Goal: Check status: Verify the current state of an ongoing process or item

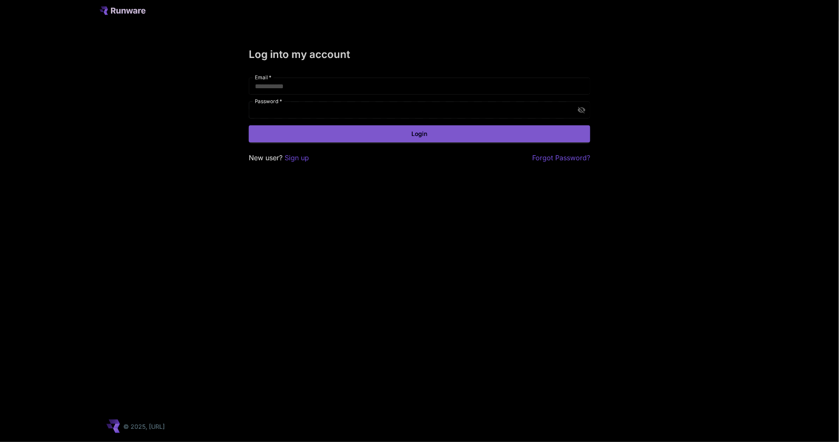
type input "**********"
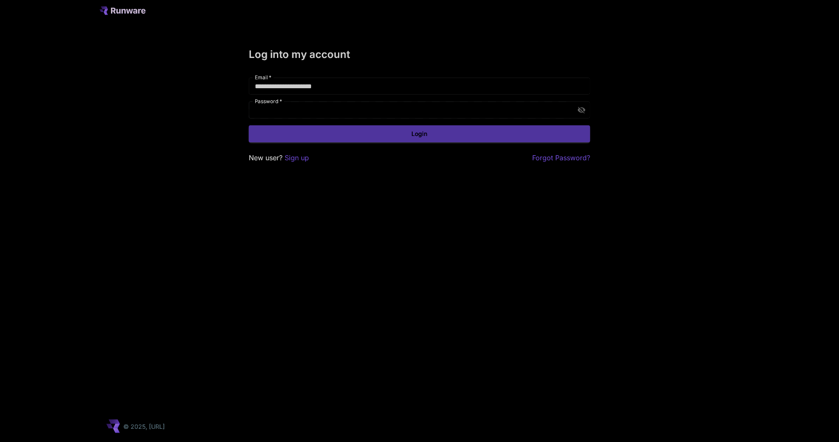
click at [399, 138] on button "Login" at bounding box center [419, 133] width 341 height 17
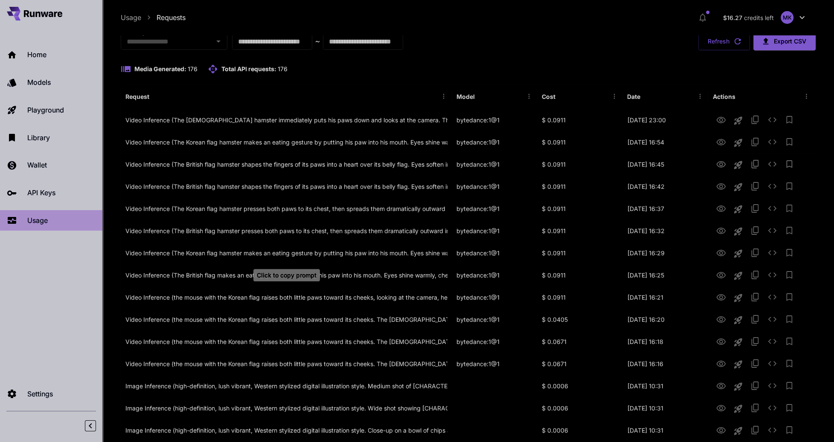
scroll to position [6, 0]
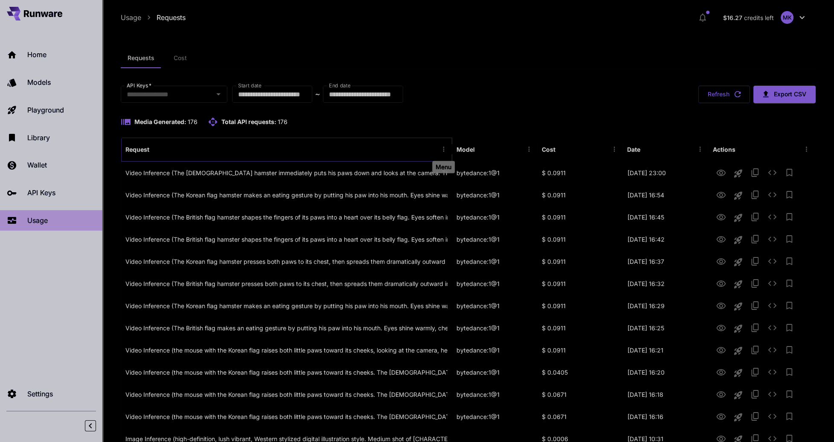
click at [446, 153] on button "Menu" at bounding box center [444, 149] width 12 height 12
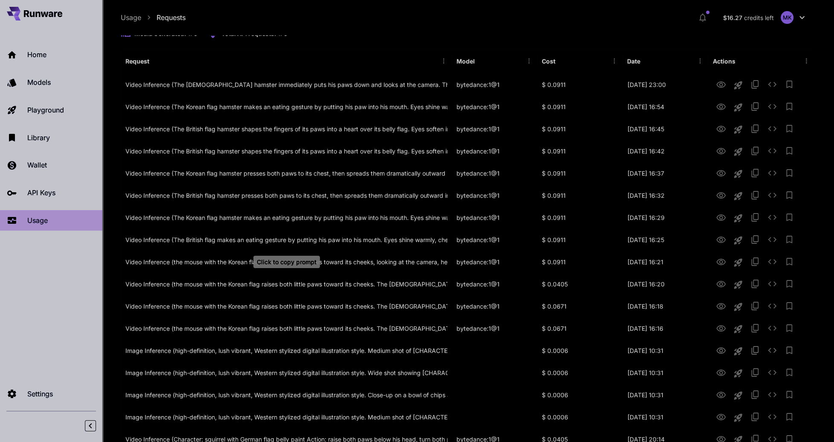
scroll to position [93, 0]
click at [467, 84] on div "bytedance:1@1" at bounding box center [494, 85] width 85 height 22
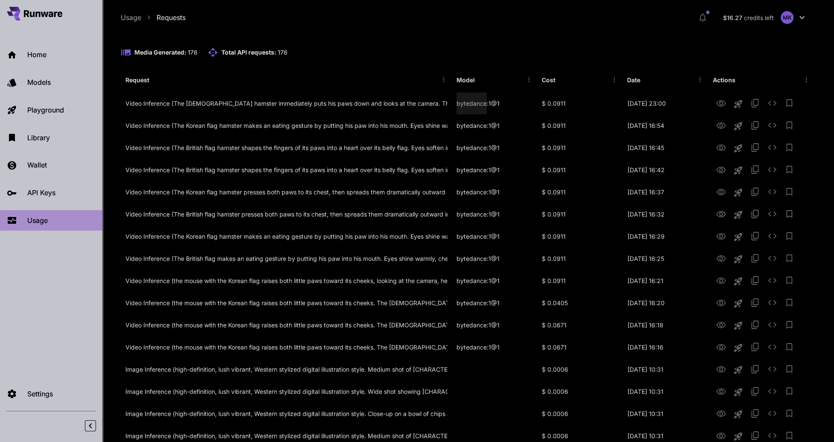
scroll to position [0, 0]
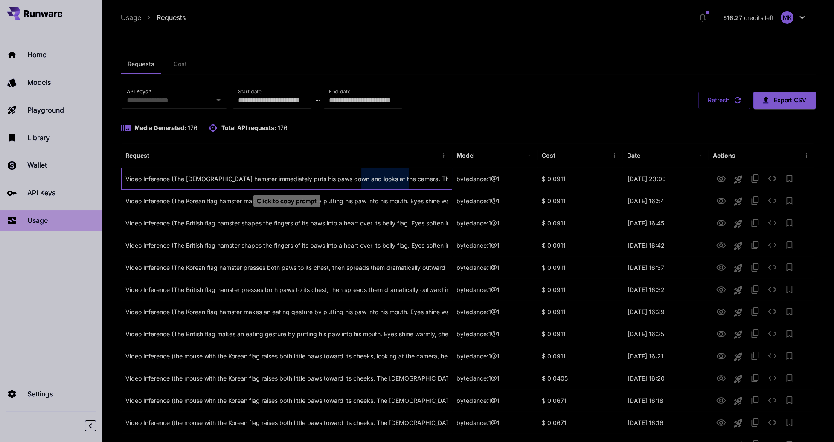
drag, startPoint x: 347, startPoint y: 176, endPoint x: 395, endPoint y: 178, distance: 48.3
click at [395, 178] on div "Video Inference (The [DEMOGRAPHIC_DATA] hamster immediately puts his paws down …" at bounding box center [286, 179] width 322 height 22
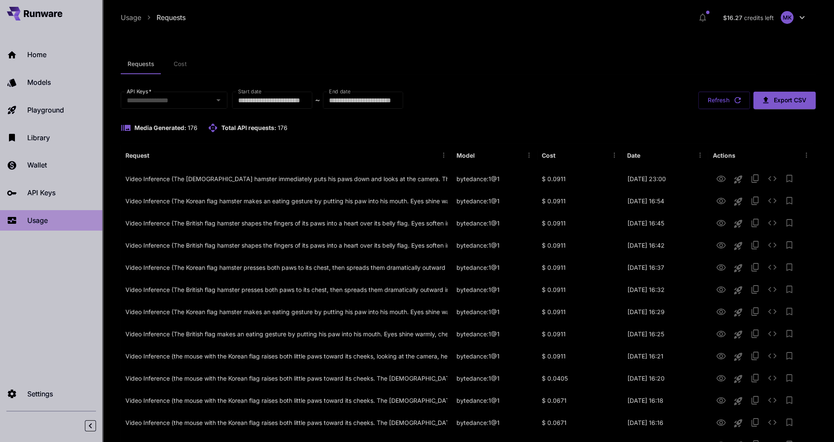
click at [550, 55] on div "Requests Cost" at bounding box center [468, 64] width 695 height 21
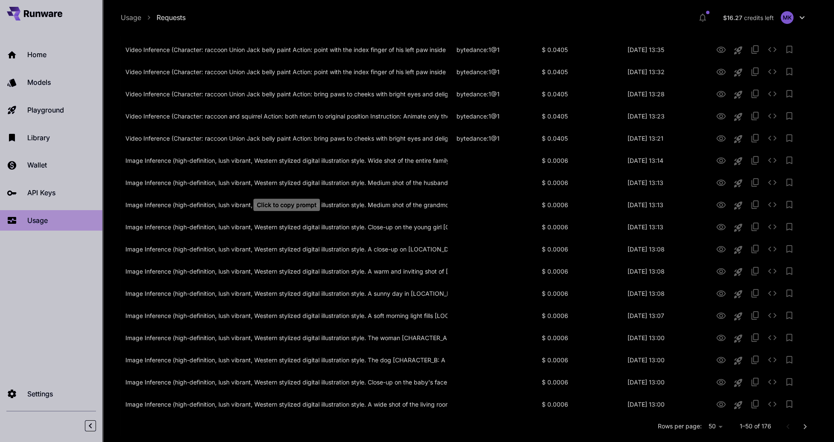
scroll to position [882, 0]
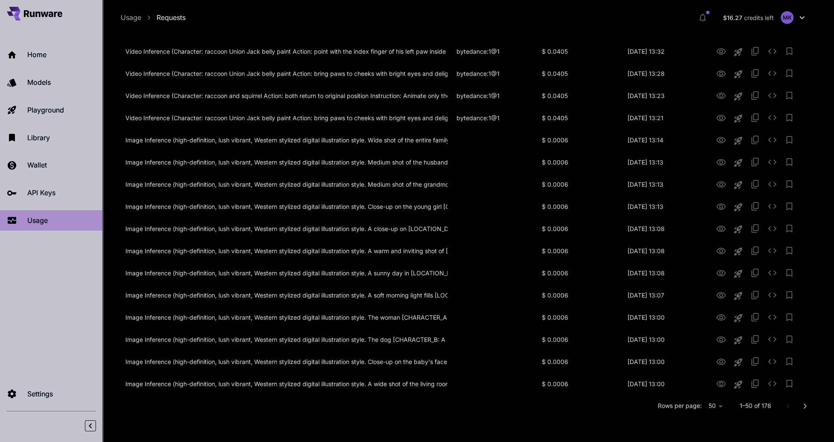
click at [676, 410] on div "Rows per page: 50 ** 1–50 of 176" at bounding box center [468, 406] width 694 height 22
click at [691, 406] on p "Rows per page:" at bounding box center [679, 406] width 44 height 9
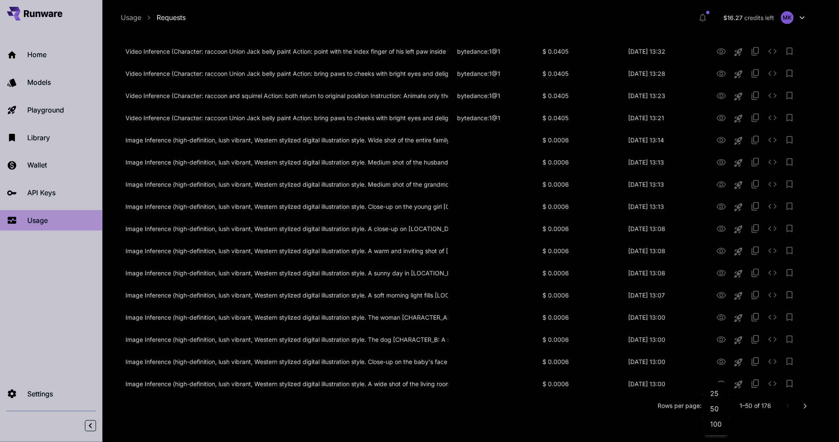
click at [715, 425] on li "100" at bounding box center [715, 424] width 25 height 15
type input "***"
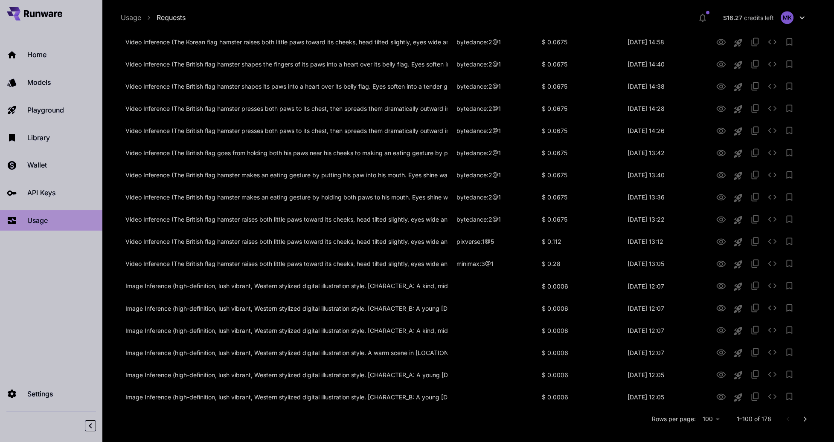
scroll to position [1991, 0]
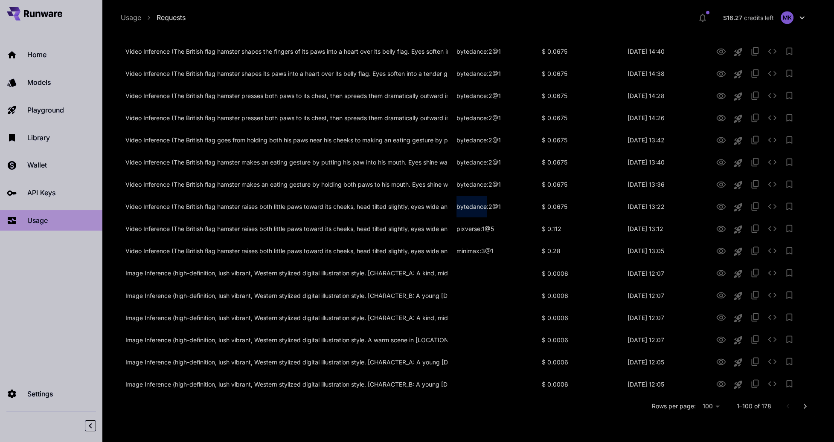
click at [808, 404] on icon "Go to next page" at bounding box center [805, 406] width 10 height 10
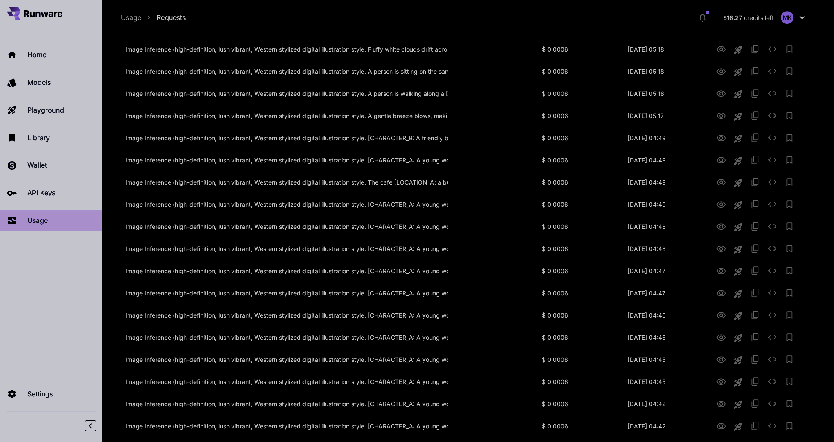
scroll to position [686, 0]
